Goal: Information Seeking & Learning: Check status

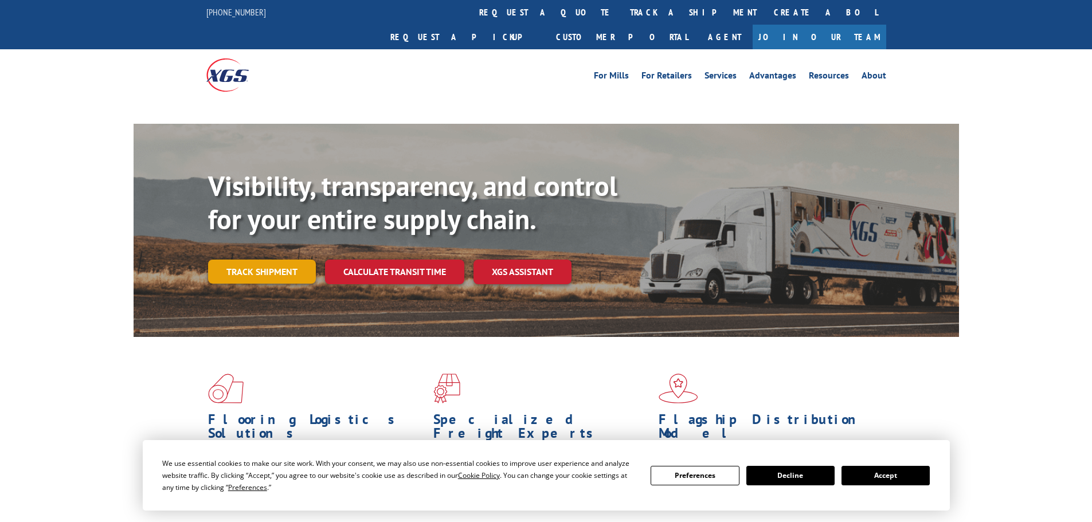
click at [249, 260] on link "Track shipment" at bounding box center [262, 272] width 108 height 24
drag, startPoint x: 240, startPoint y: 262, endPoint x: 259, endPoint y: 255, distance: 20.7
click at [240, 262] on div "Visibility, transparency, and control for your entire supply chain. Track shipm…" at bounding box center [583, 250] width 751 height 160
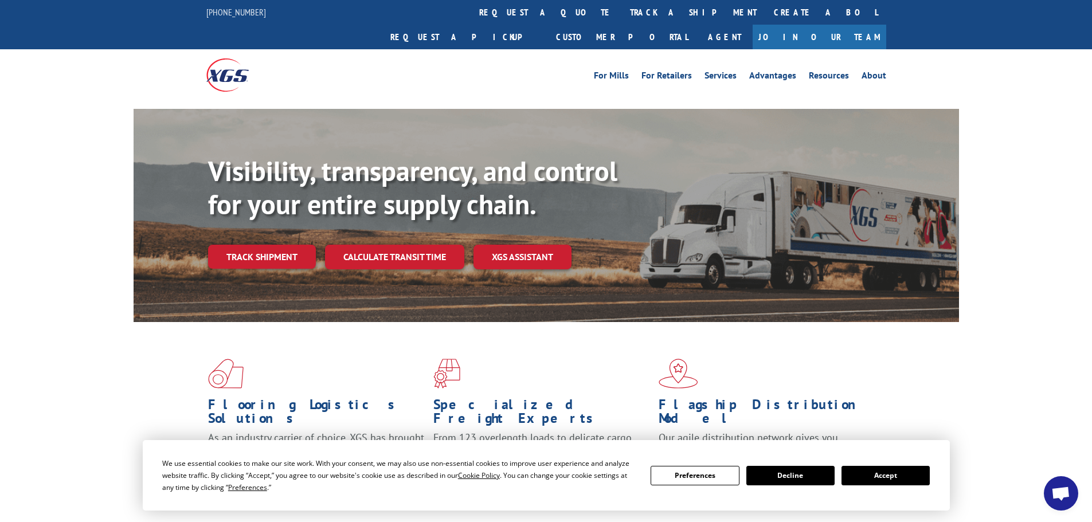
click at [259, 254] on div "Visibility, transparency, and control for your entire supply chain. Track shipm…" at bounding box center [583, 235] width 751 height 160
click at [276, 245] on link "Track shipment" at bounding box center [262, 257] width 108 height 24
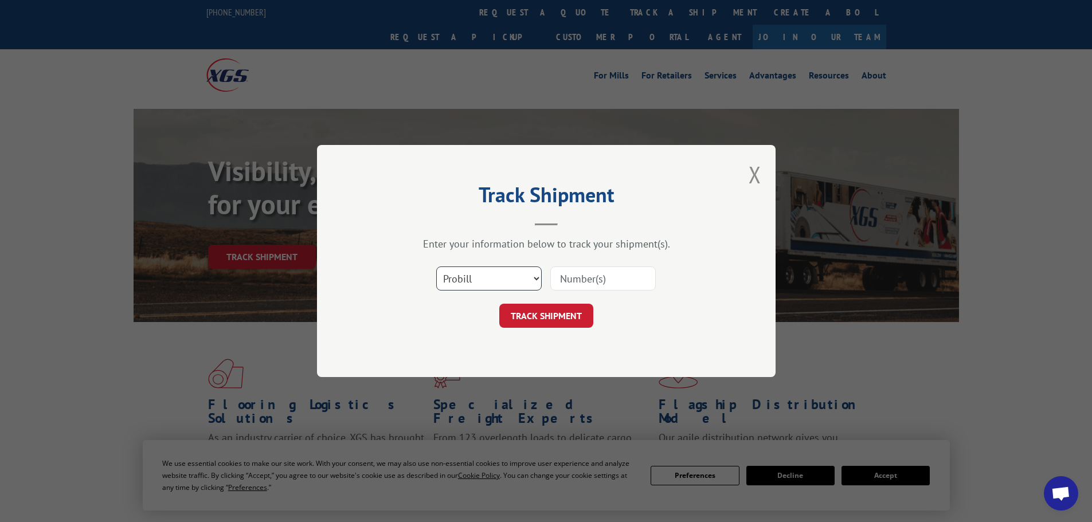
click at [495, 280] on select "Select category... Probill BOL PO" at bounding box center [488, 278] width 105 height 24
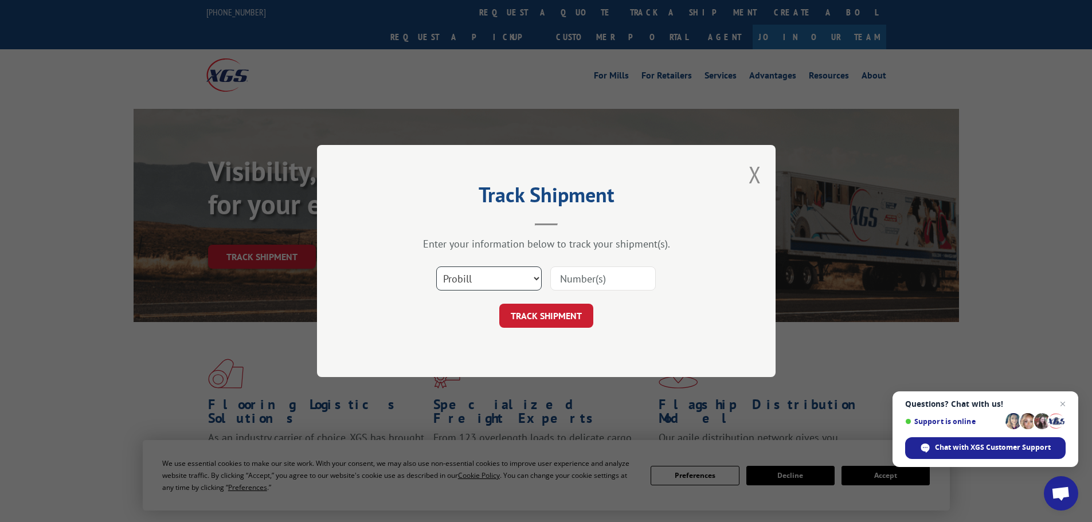
select select "po"
click at [436, 266] on select "Select category... Probill BOL PO" at bounding box center [488, 278] width 105 height 24
click at [568, 288] on input at bounding box center [602, 278] width 105 height 24
paste input "41524980"
type input "41524980"
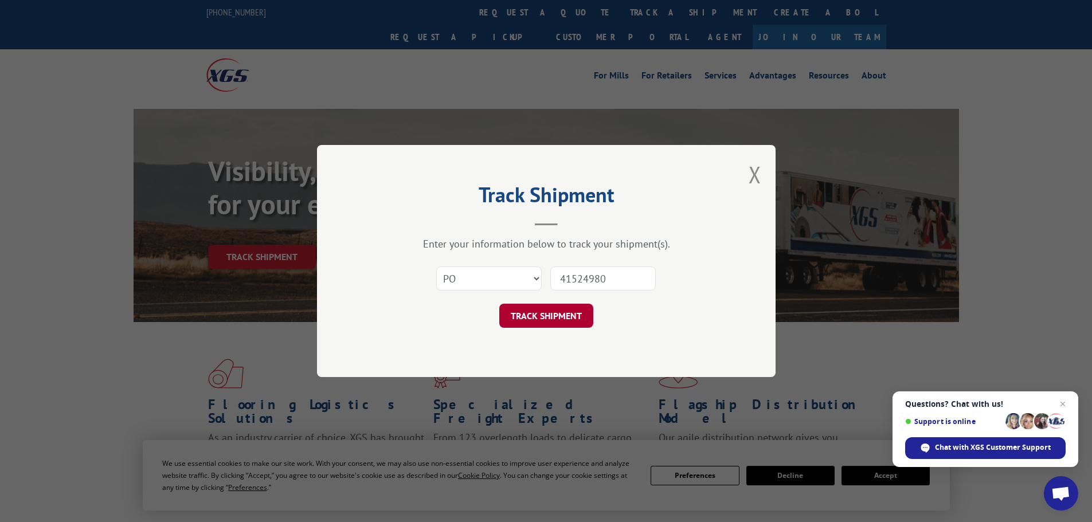
click at [561, 328] on button "TRACK SHIPMENT" at bounding box center [546, 316] width 94 height 24
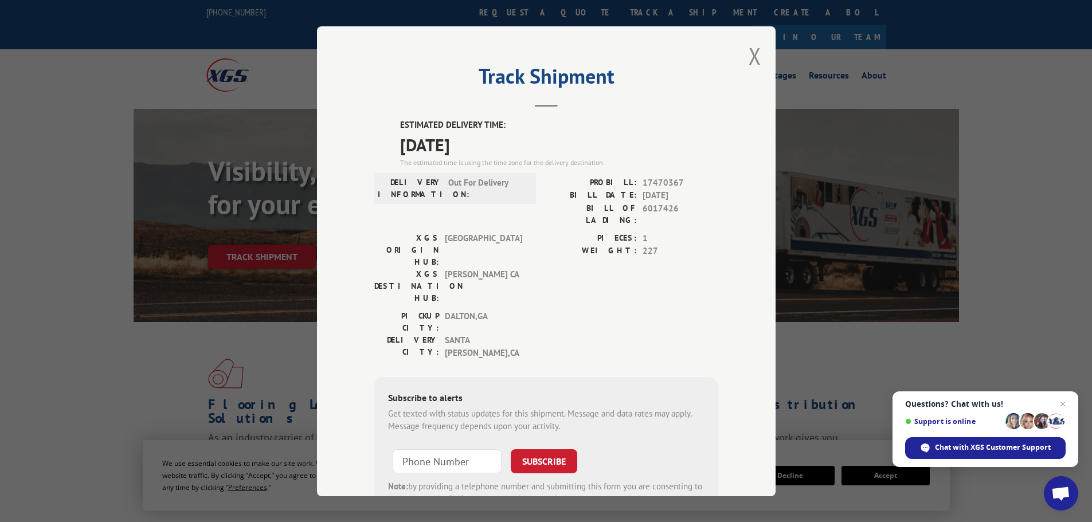
drag, startPoint x: 469, startPoint y: 148, endPoint x: 590, endPoint y: 155, distance: 121.7
click at [590, 155] on span "[DATE]" at bounding box center [559, 144] width 318 height 26
click at [589, 156] on span "[DATE]" at bounding box center [559, 144] width 318 height 26
drag, startPoint x: 384, startPoint y: 134, endPoint x: 561, endPoint y: 146, distance: 176.9
click at [561, 146] on div "ESTIMATED DELIVERY TIME: [DATE] The estimated time is using the time zone for t…" at bounding box center [546, 326] width 344 height 414
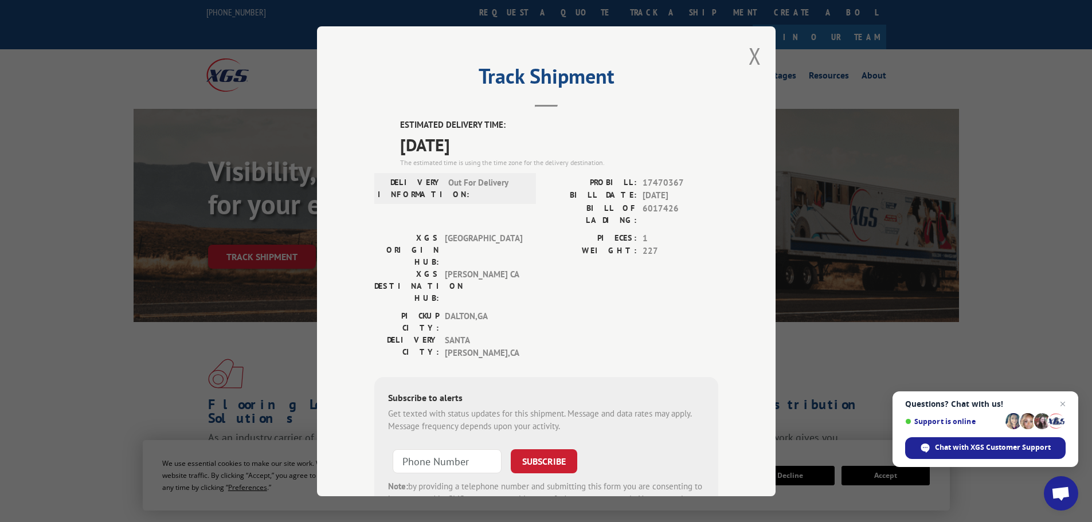
click at [555, 146] on span "[DATE]" at bounding box center [559, 144] width 318 height 26
click at [748, 54] on button "Close modal" at bounding box center [754, 56] width 13 height 30
